Goal: Task Accomplishment & Management: Understand process/instructions

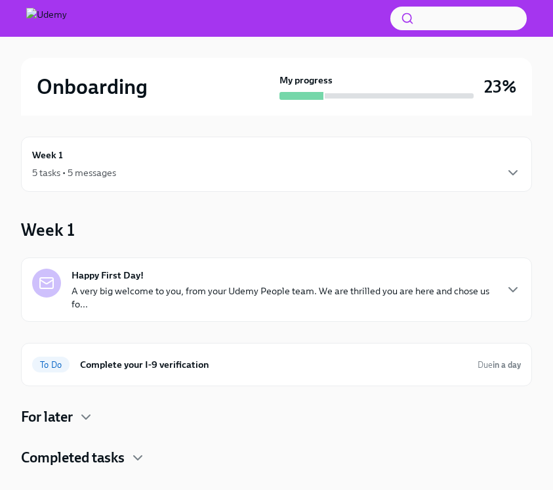
click at [58, 16] on img at bounding box center [46, 18] width 41 height 21
click at [54, 18] on img at bounding box center [46, 18] width 41 height 21
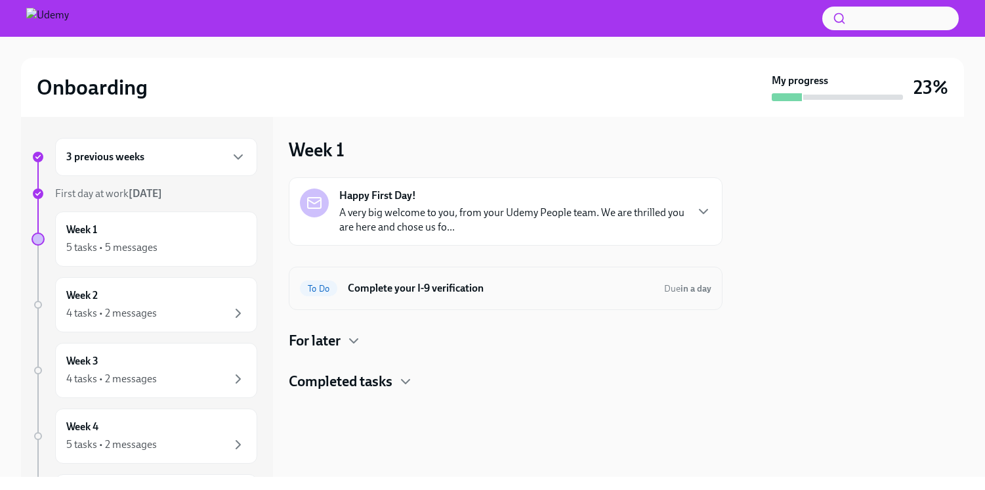
click at [389, 296] on div "To Do Complete your I-9 verification Due in a day" at bounding box center [506, 288] width 412 height 21
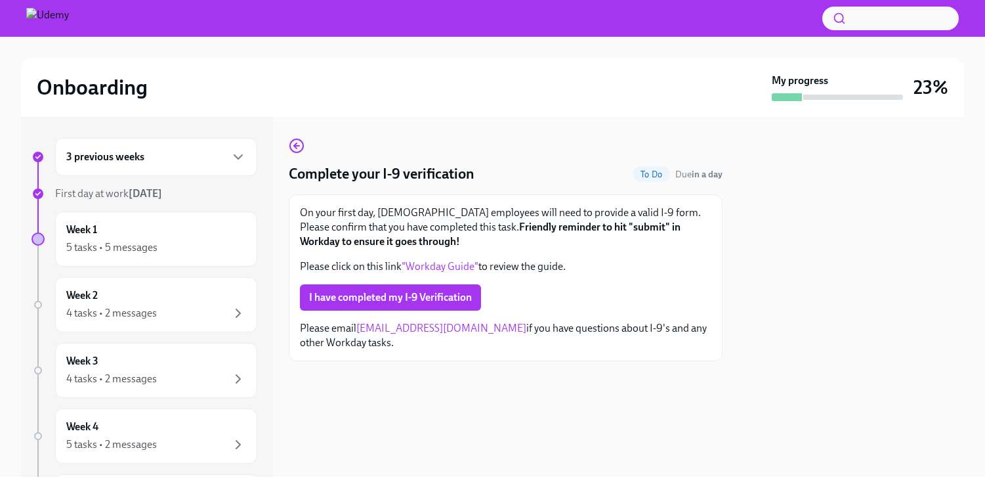
click at [458, 265] on link ""Workday Guide"" at bounding box center [440, 266] width 77 height 12
click at [440, 301] on span "I have completed my I-9 Verification" at bounding box center [390, 297] width 163 height 13
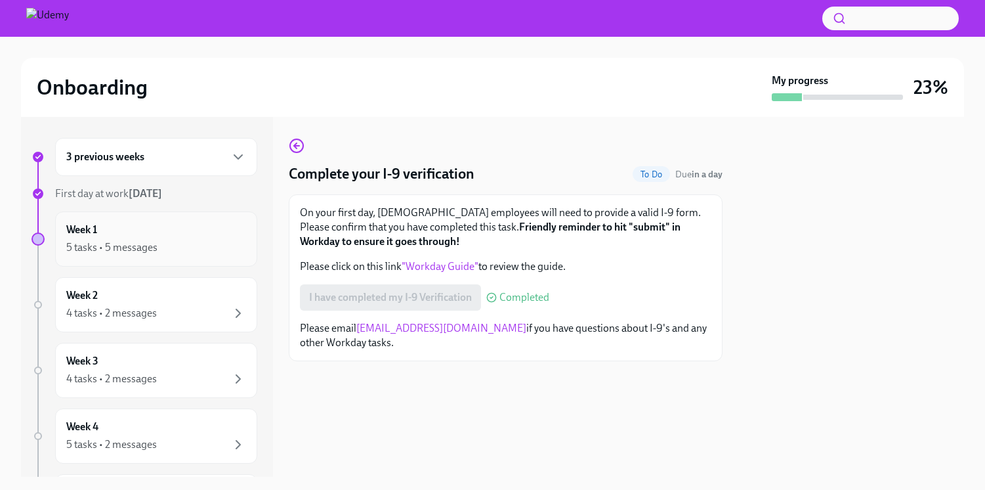
click at [211, 231] on div "Week 1 5 tasks • 5 messages" at bounding box center [156, 239] width 180 height 33
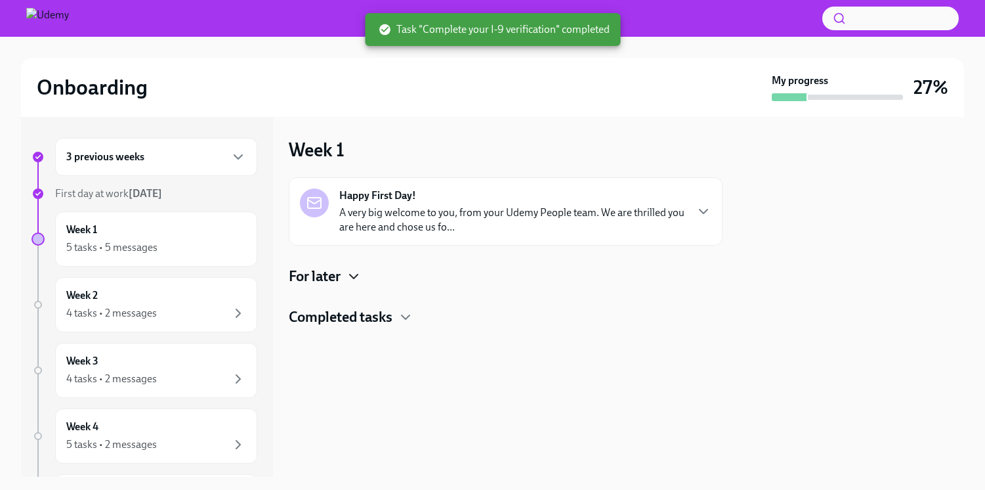
click at [360, 274] on icon "button" at bounding box center [354, 276] width 16 height 16
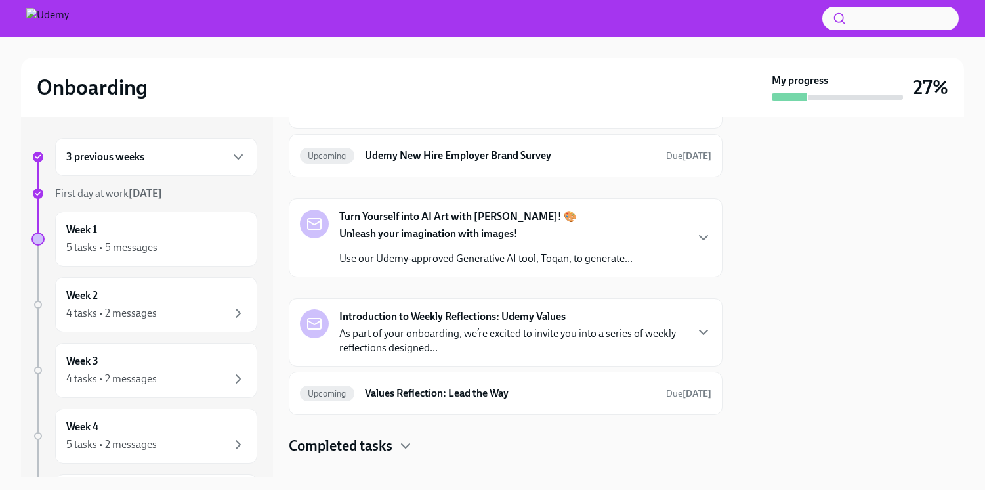
scroll to position [461, 0]
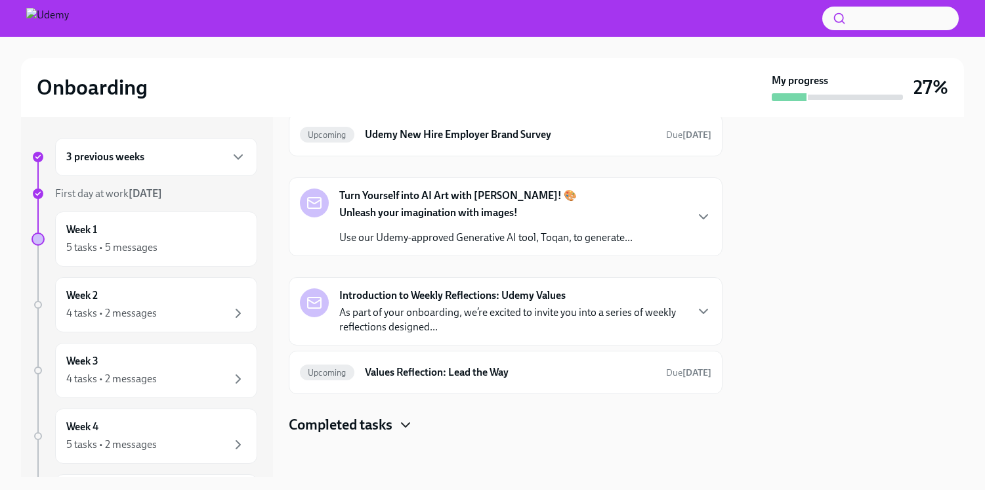
click at [413, 423] on icon "button" at bounding box center [406, 425] width 16 height 16
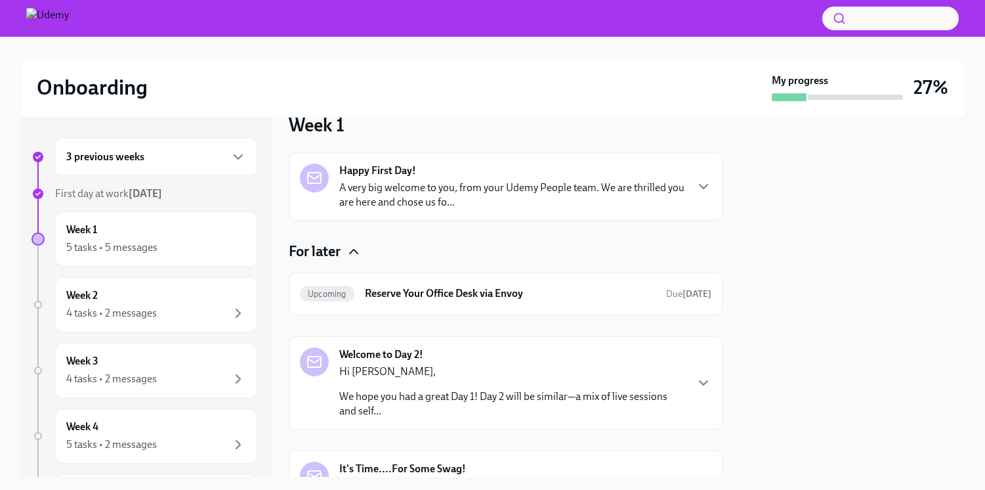
scroll to position [0, 0]
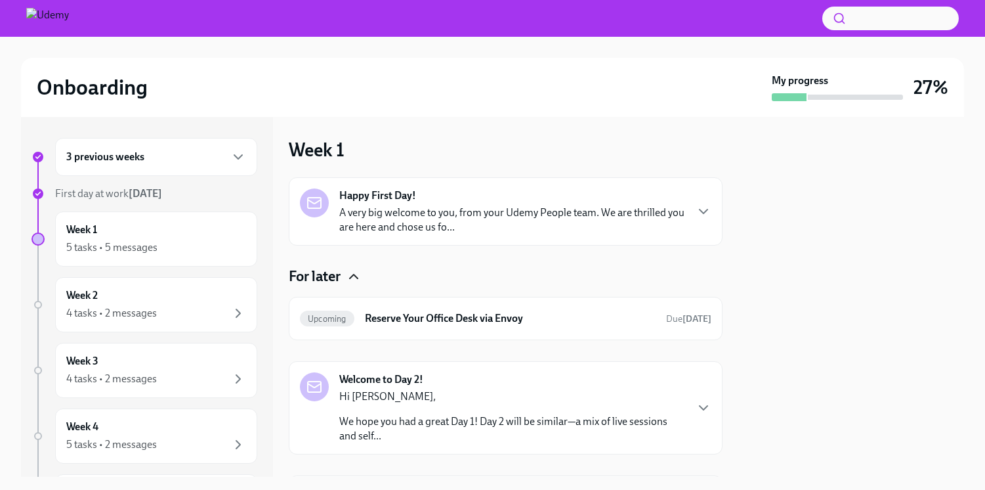
click at [456, 198] on div "Happy First Day! A very big welcome to you, from your Udemy People team. We are…" at bounding box center [512, 211] width 346 height 46
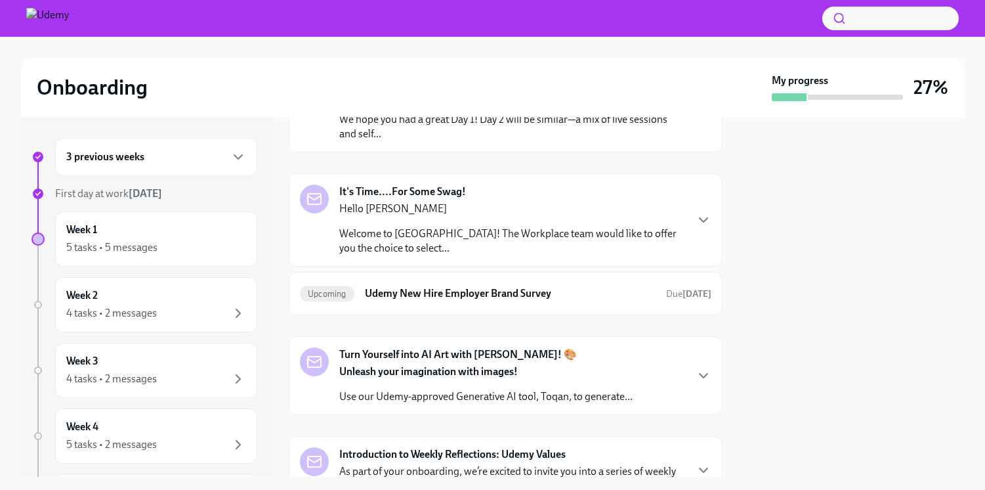
scroll to position [778, 0]
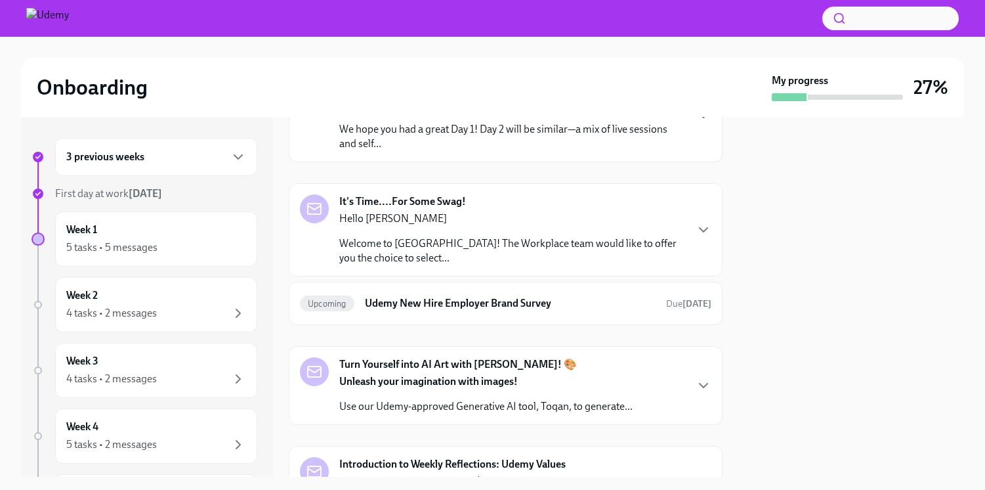
click at [553, 112] on p "Hi [PERSON_NAME]," at bounding box center [512, 104] width 346 height 14
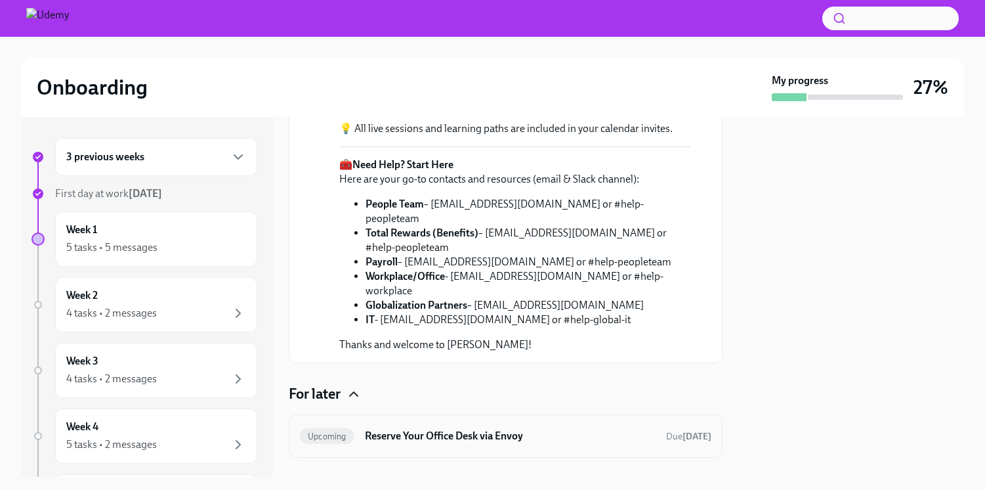
scroll to position [361, 0]
